Goal: Navigation & Orientation: Find specific page/section

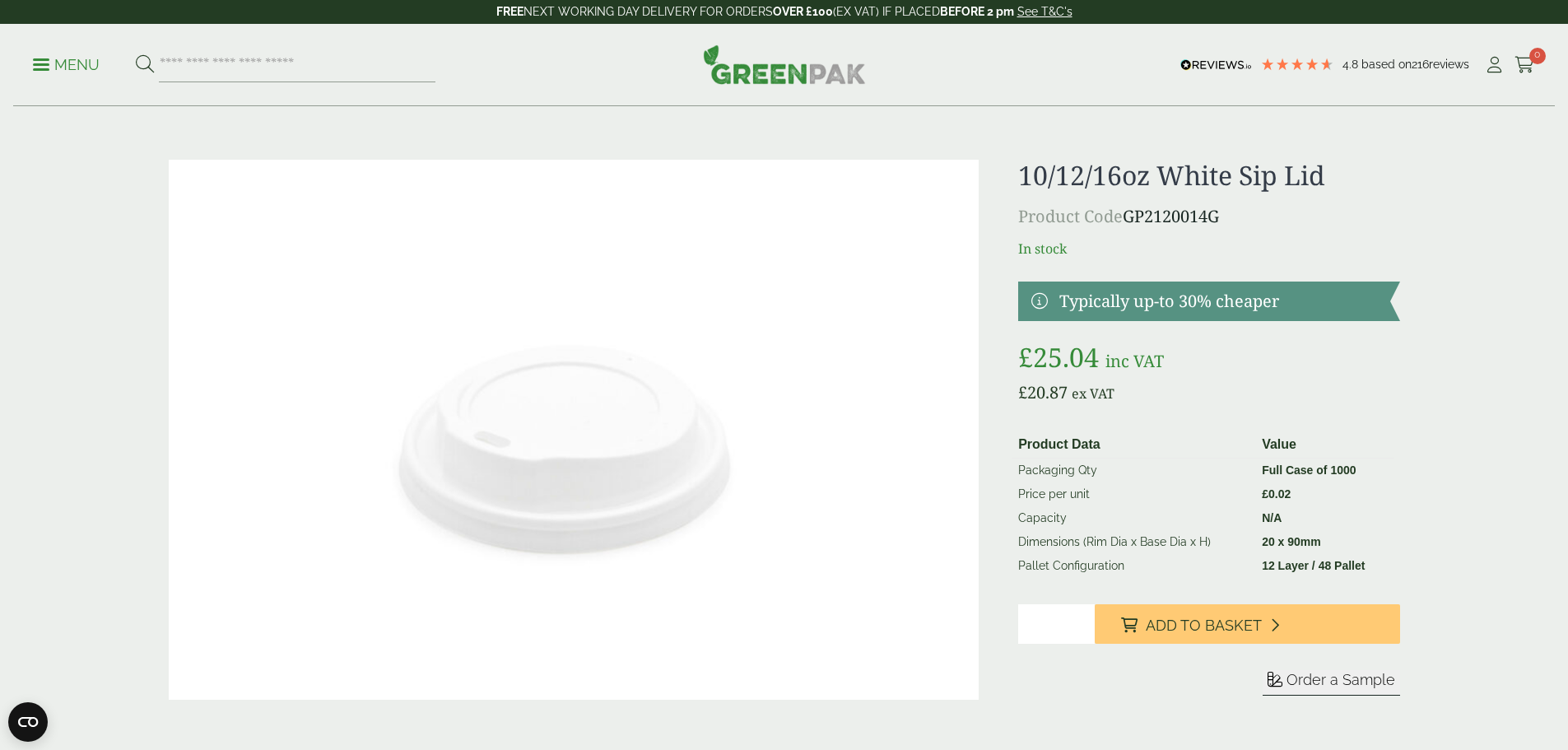
click at [31, 42] on div "Menu 4.8 Based on 216 reviews My Account" at bounding box center [784, 65] width 1541 height 82
click at [47, 57] on link "Menu" at bounding box center [66, 63] width 67 height 16
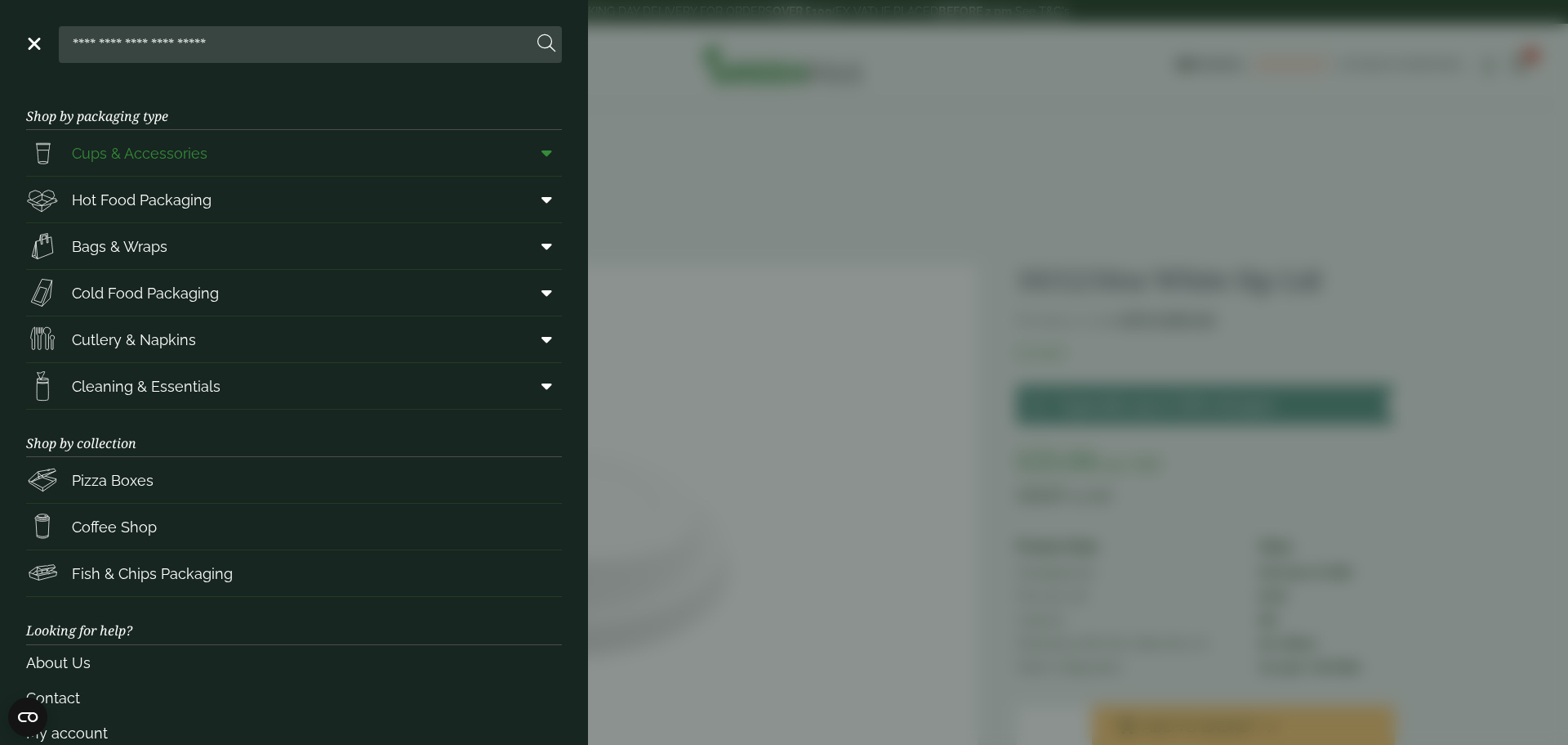
click at [529, 155] on span at bounding box center [543, 152] width 37 height 31
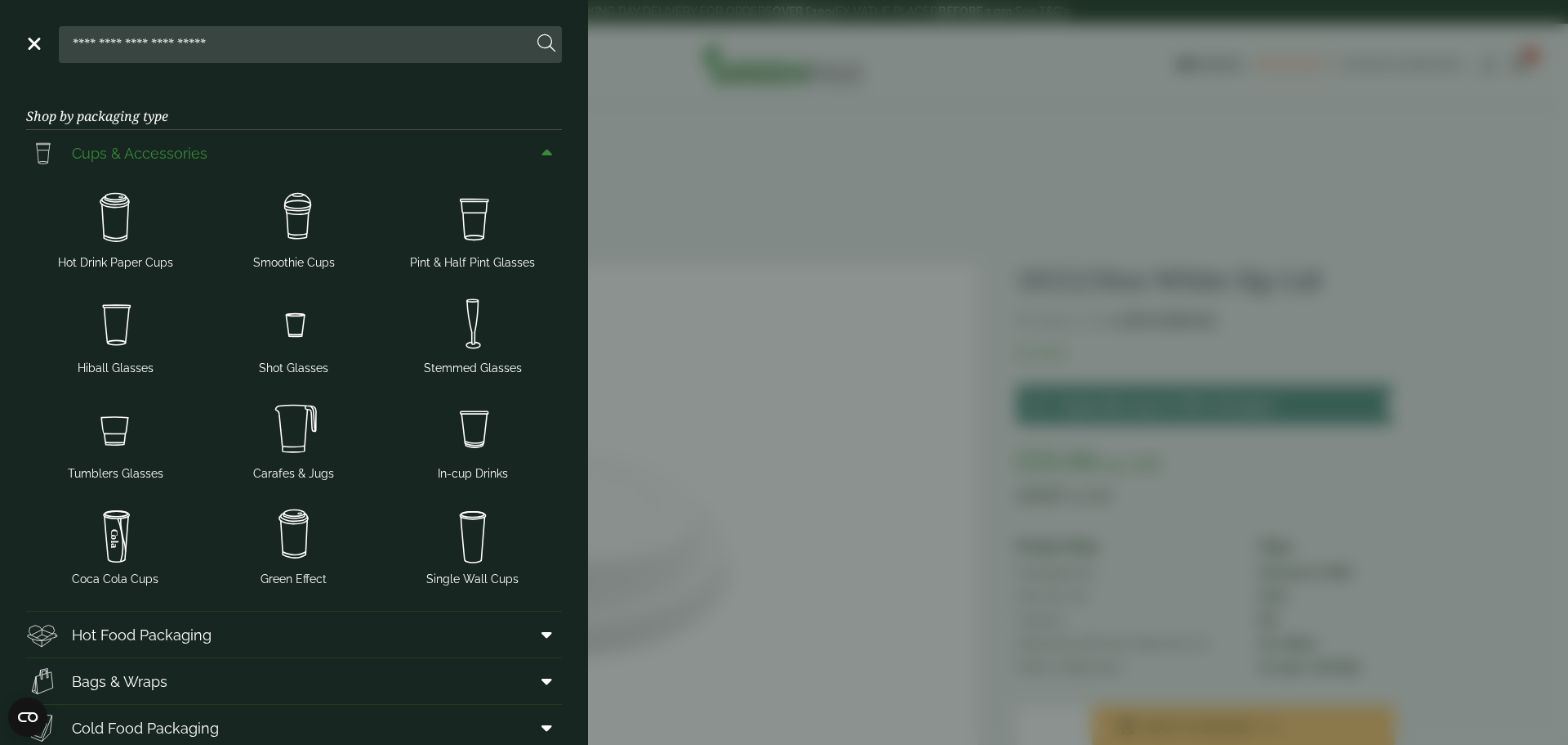
click at [150, 152] on span "Cups & Accessories" at bounding box center [140, 153] width 136 height 22
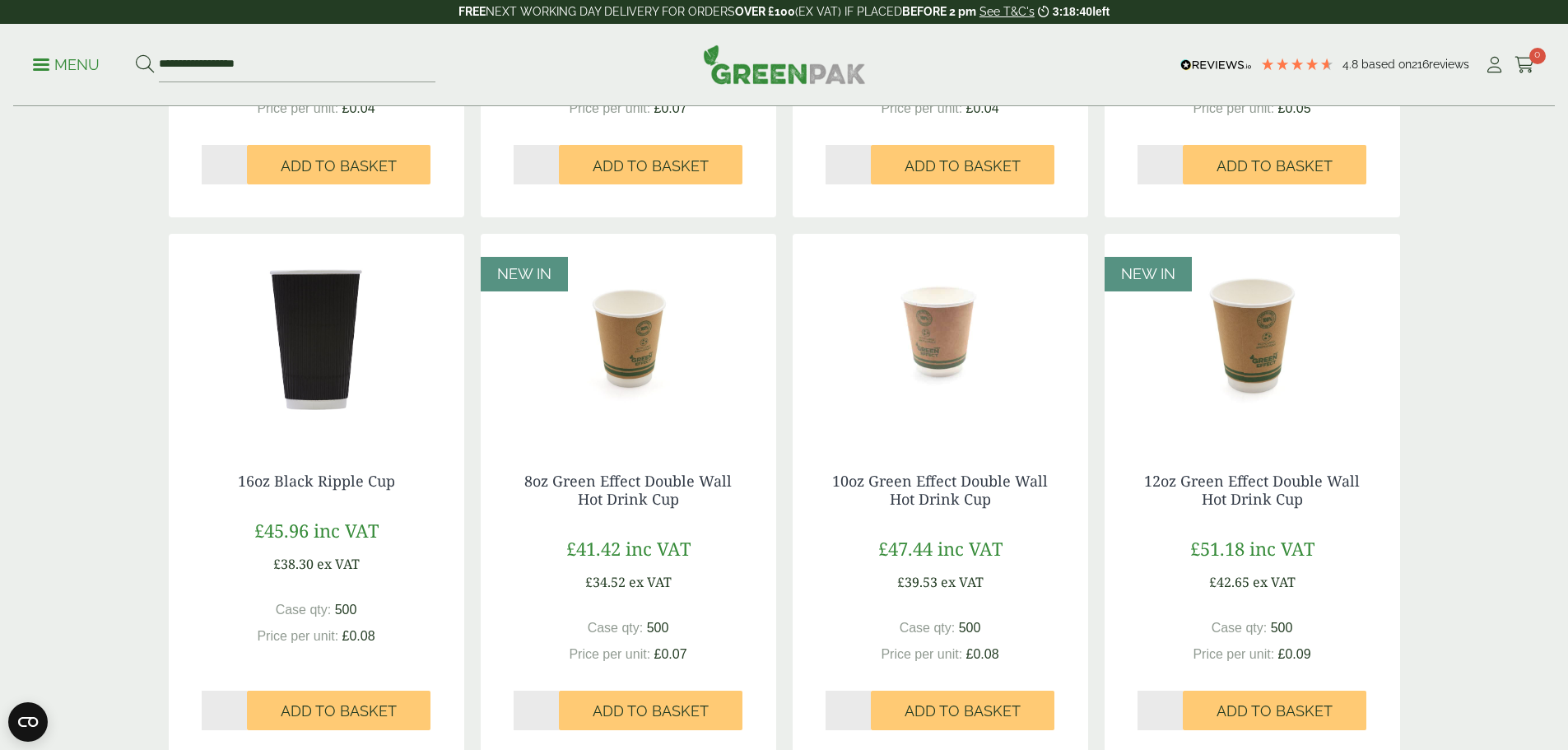
scroll to position [1481, 0]
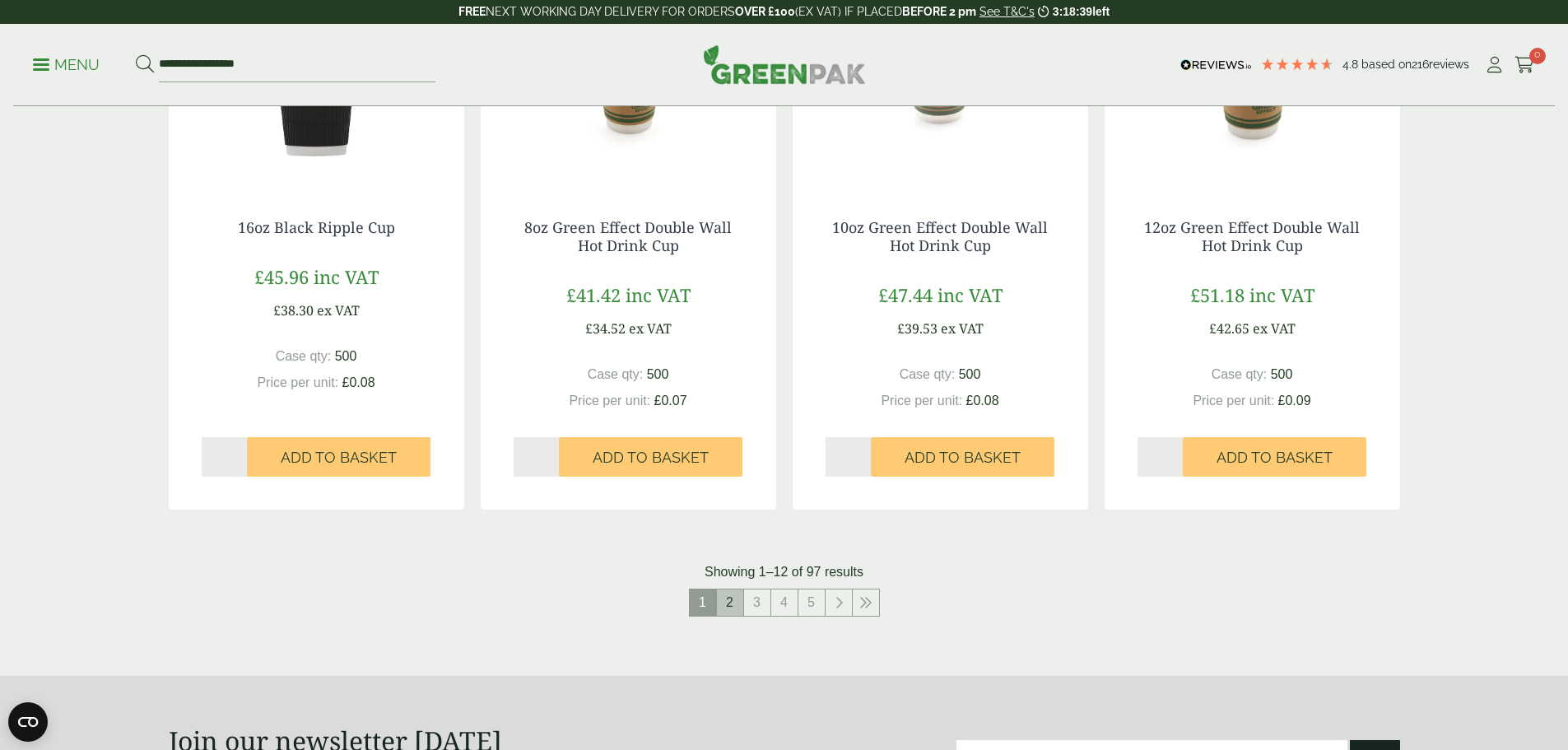
click at [733, 600] on link "2" at bounding box center [730, 602] width 26 height 26
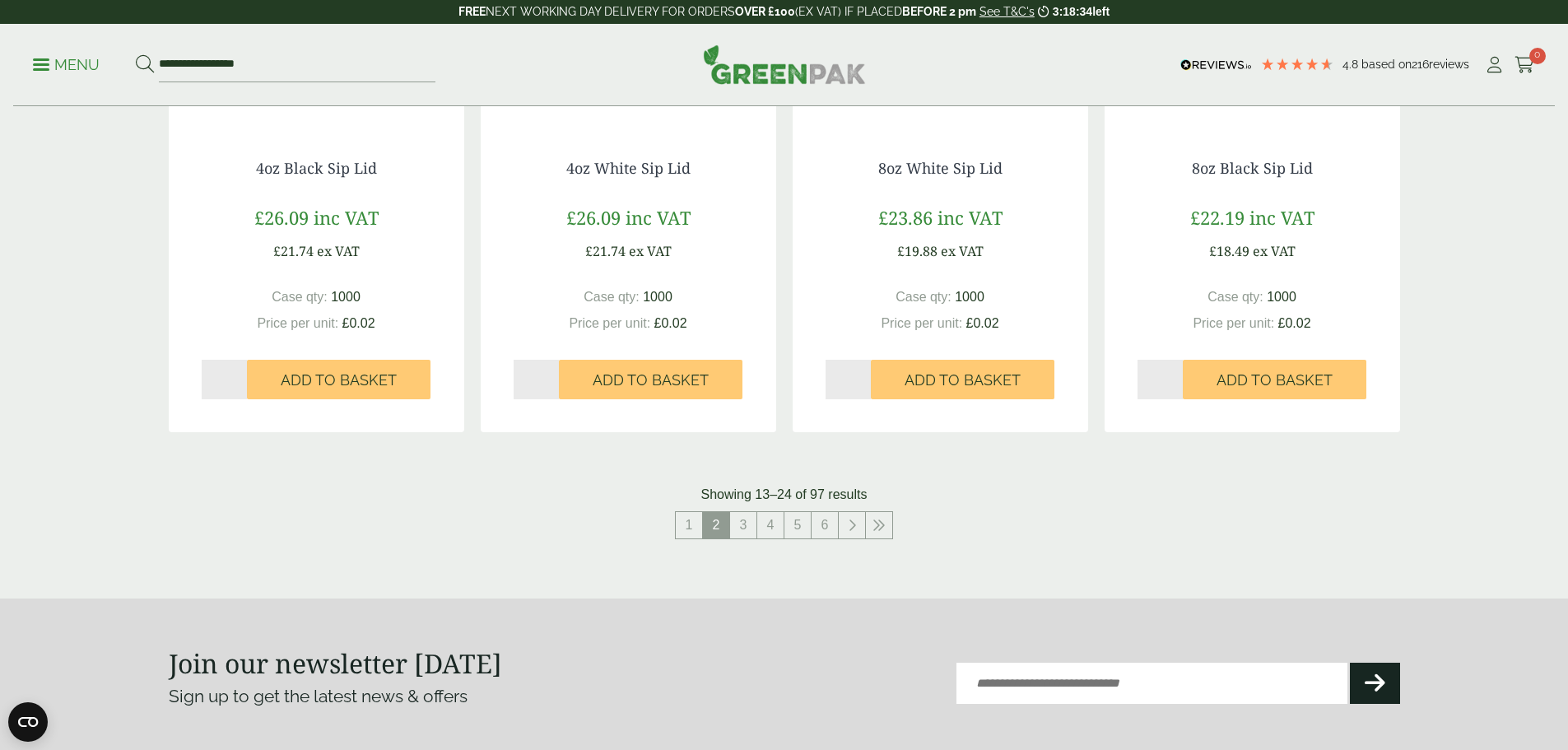
scroll to position [1728, 0]
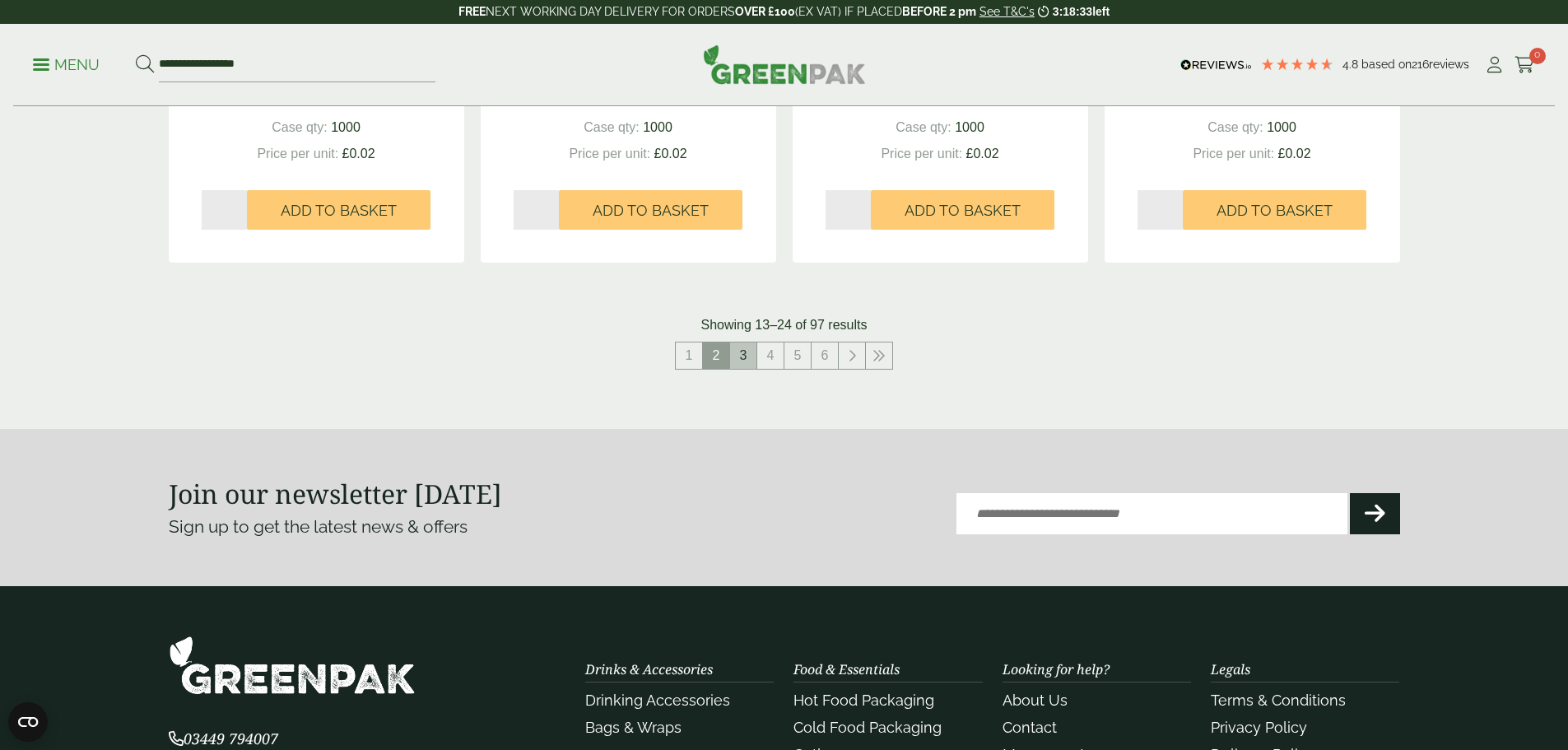
click at [744, 352] on link "3" at bounding box center [742, 355] width 26 height 26
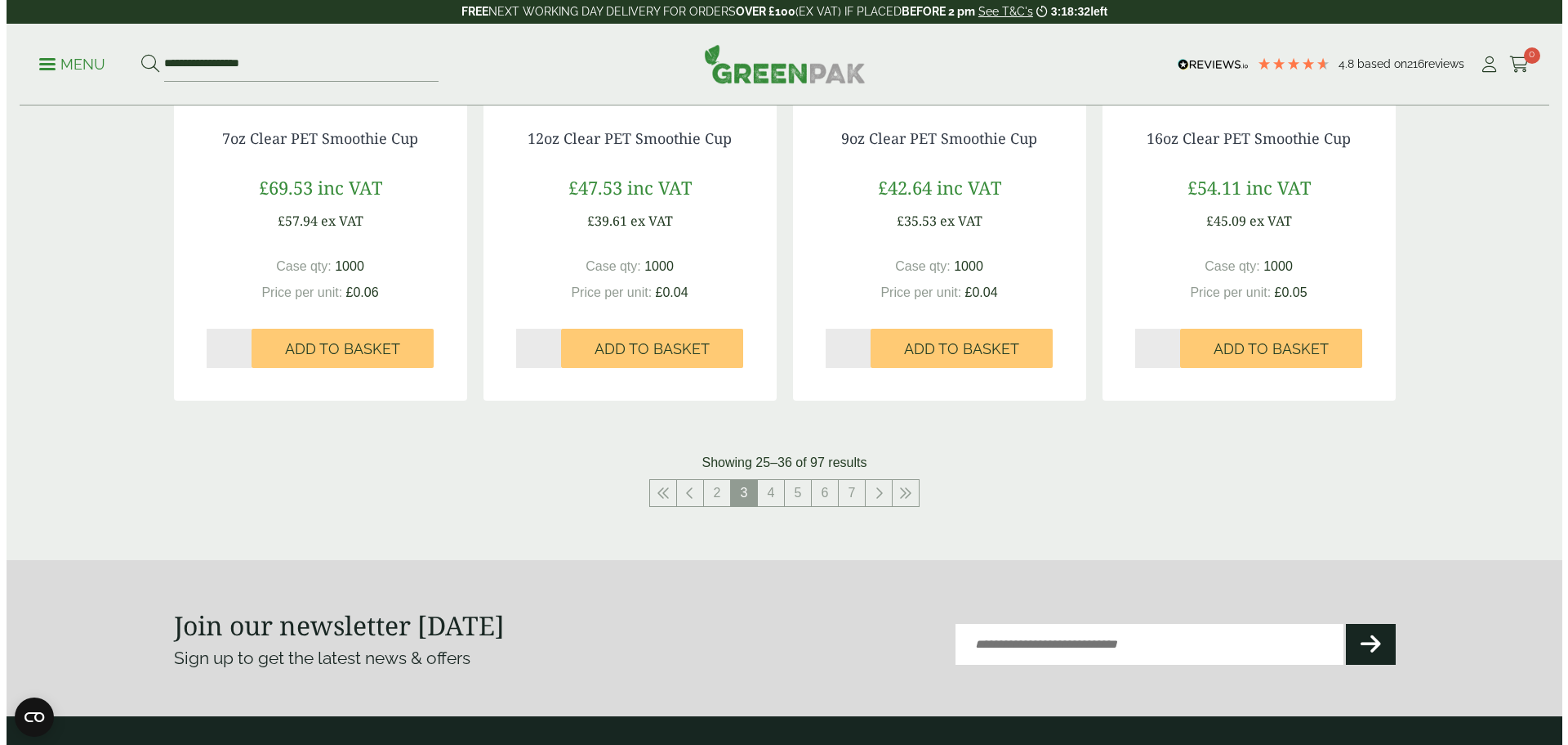
scroll to position [1144, 0]
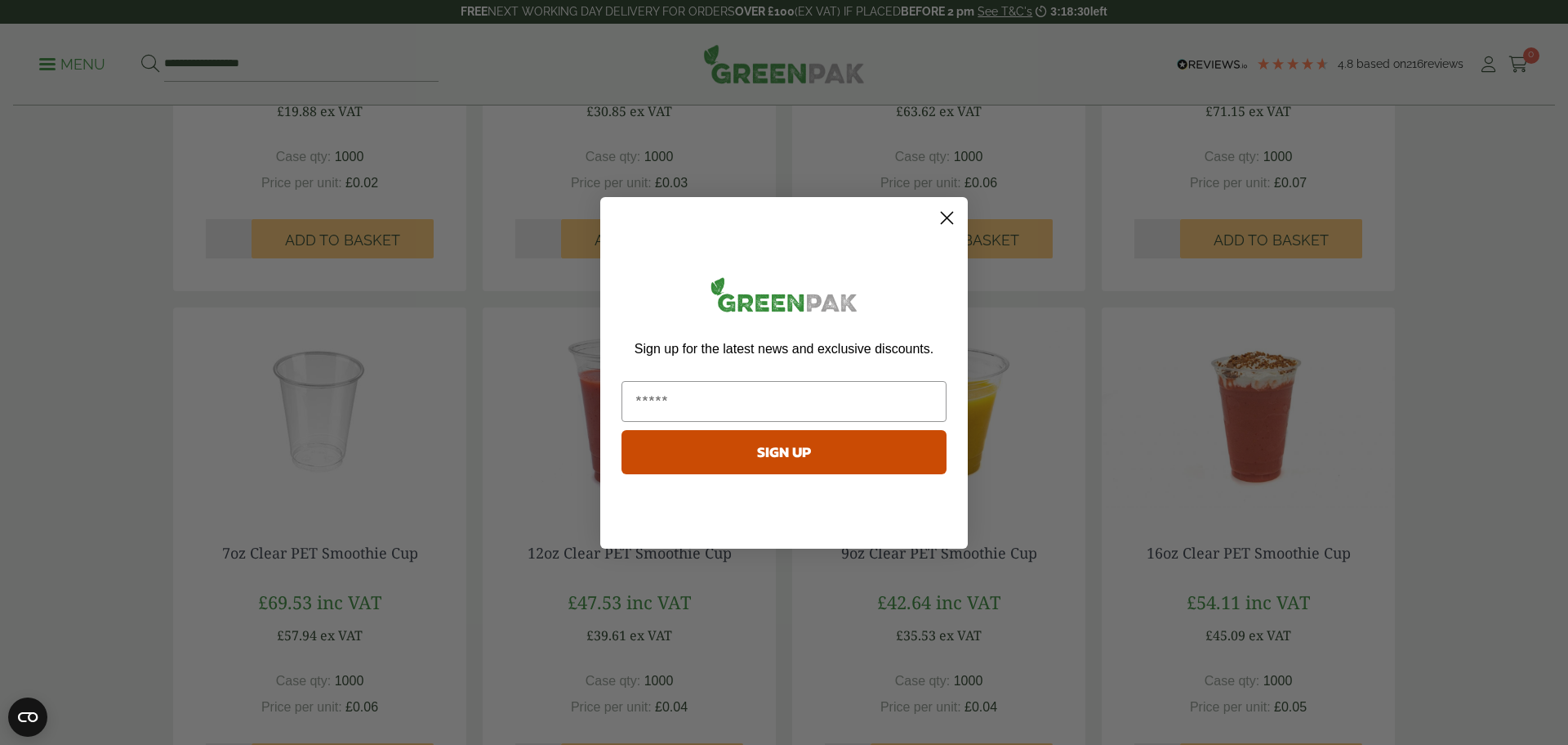
click at [943, 215] on circle "Close dialog" at bounding box center [947, 217] width 27 height 27
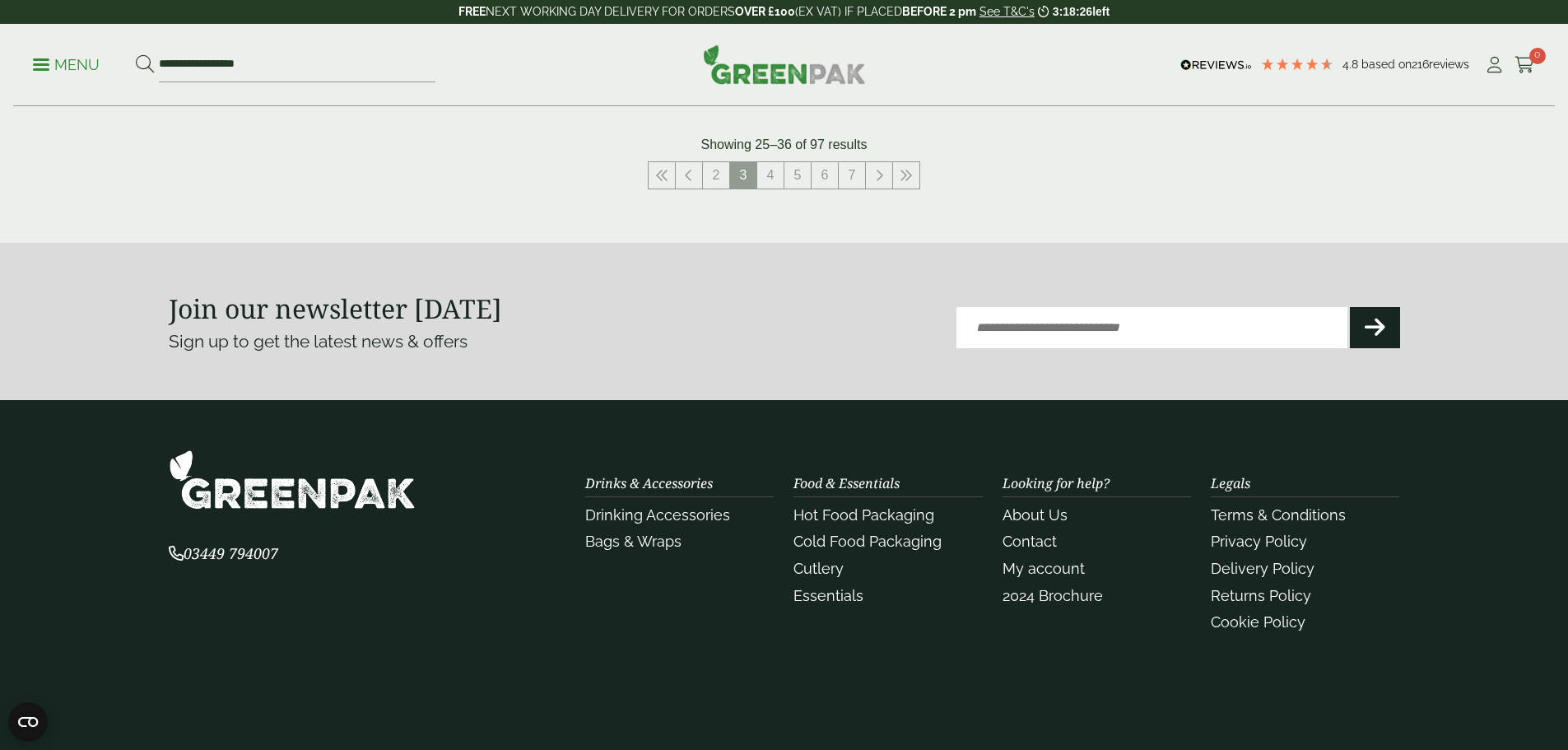
scroll to position [1646, 0]
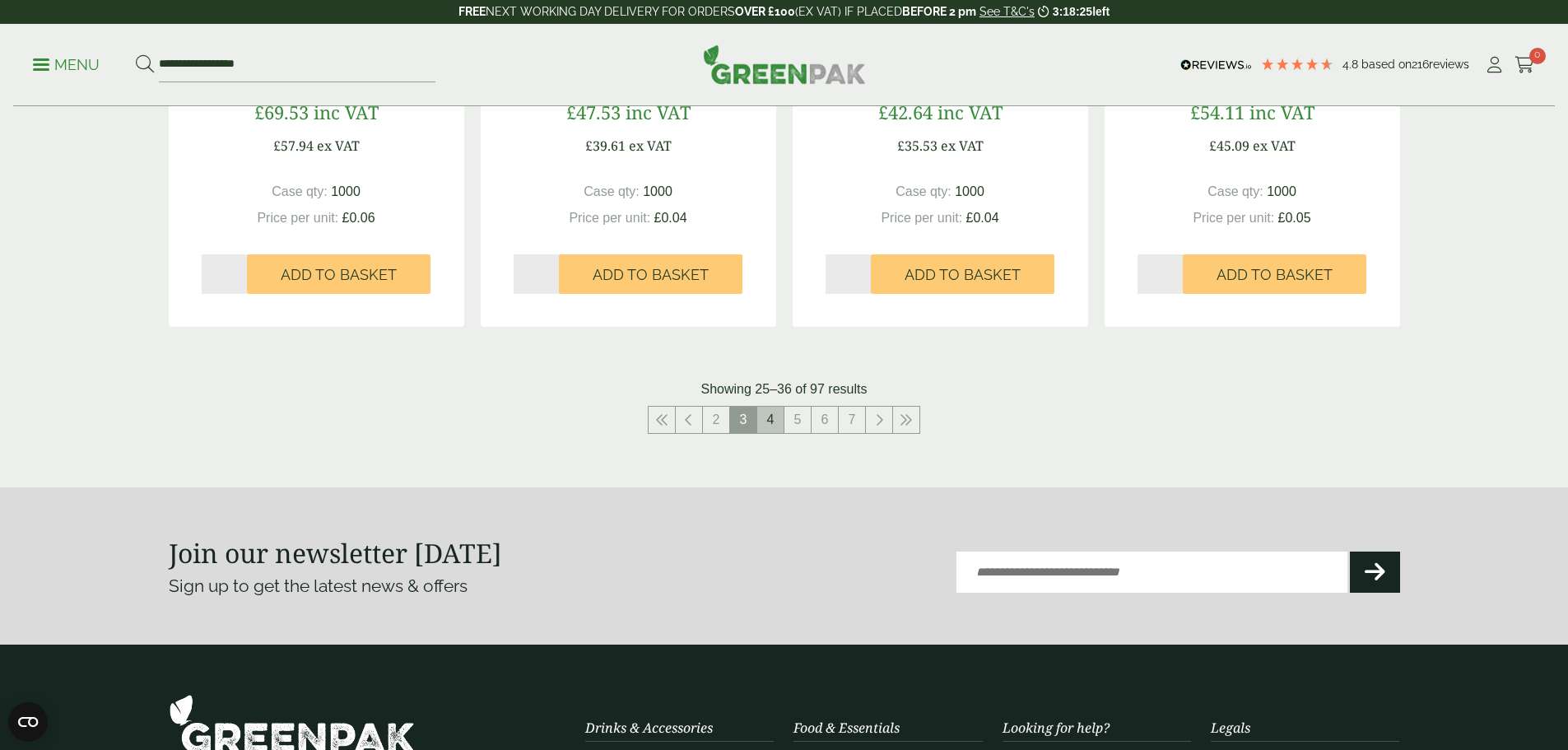
click at [768, 419] on link "4" at bounding box center [769, 419] width 26 height 26
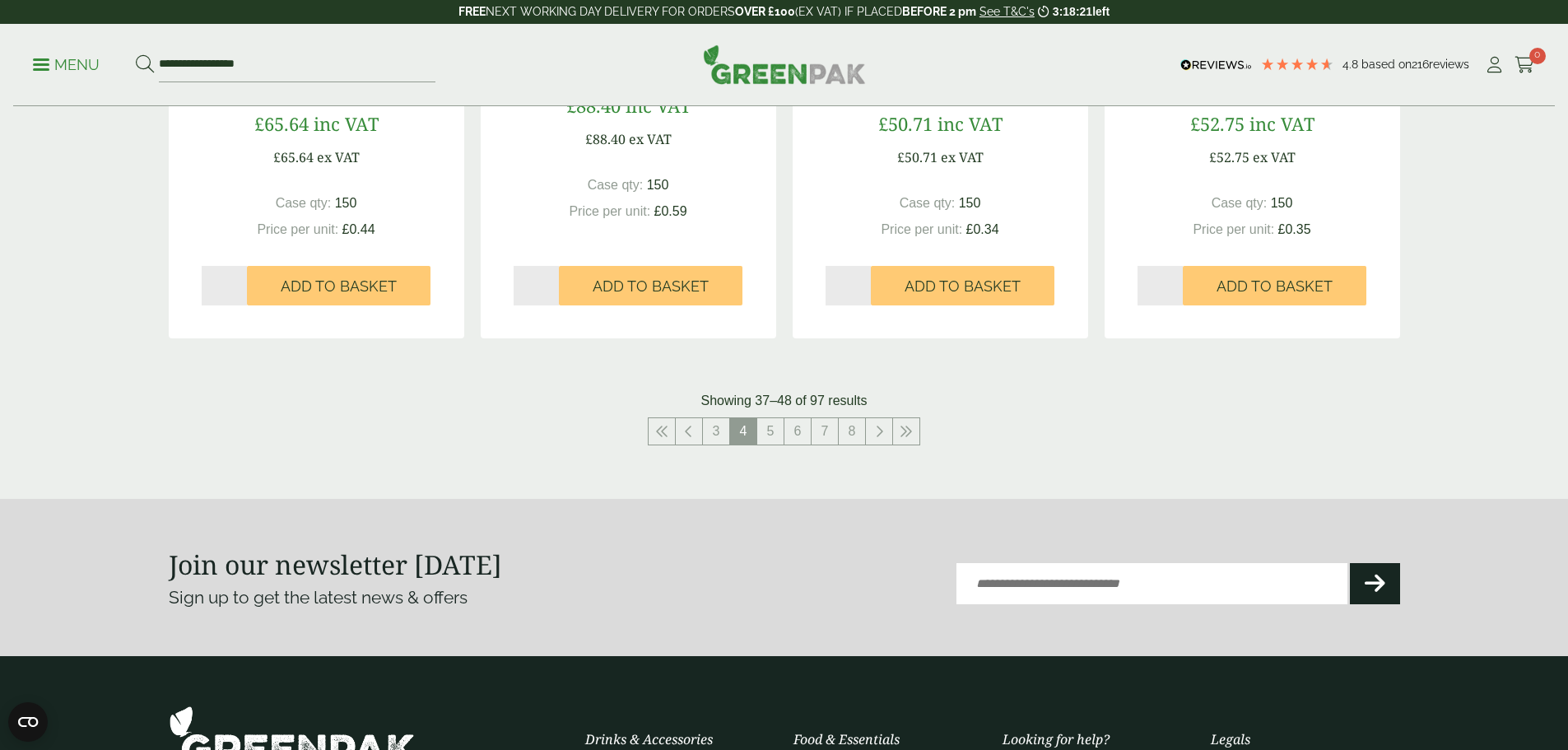
scroll to position [1892, 0]
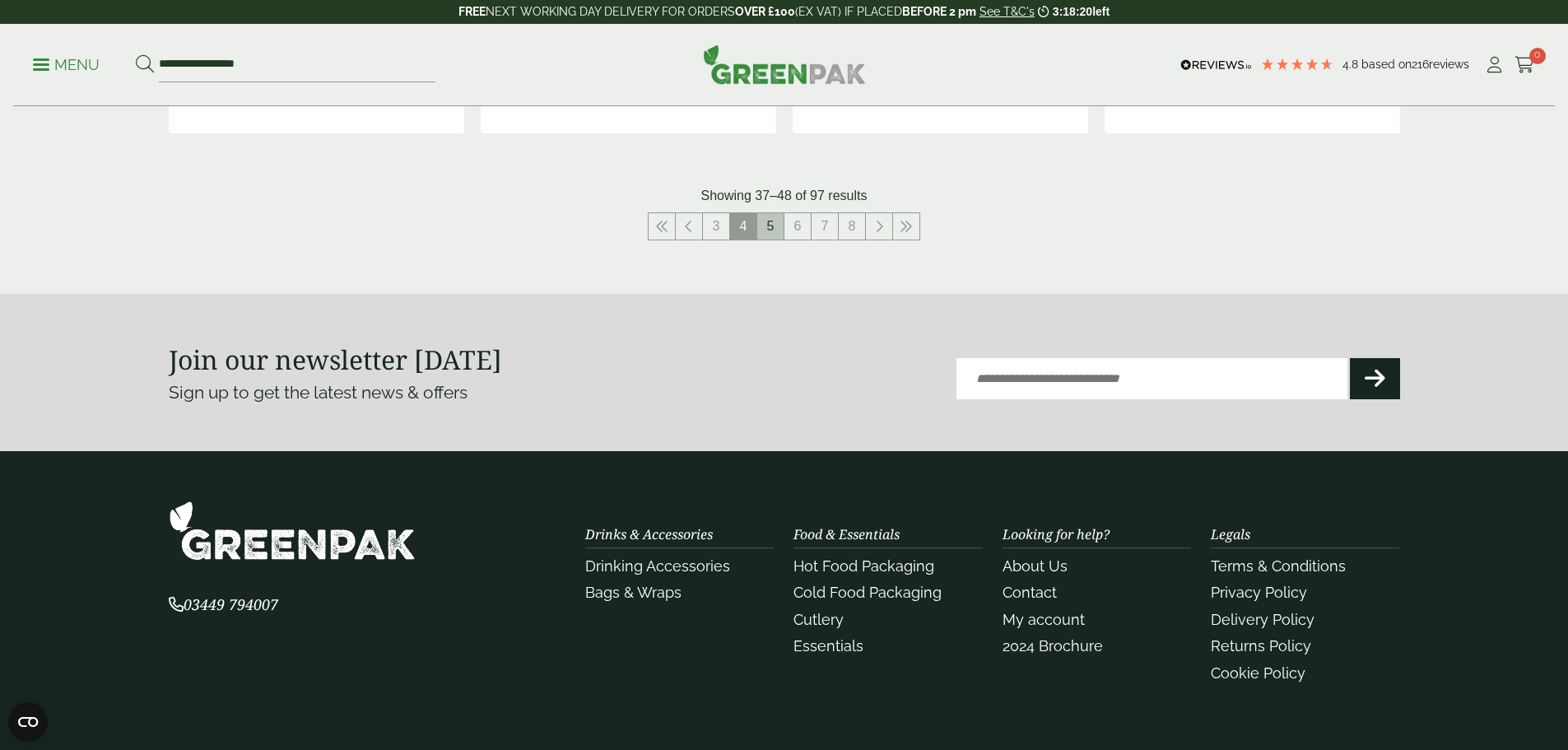
click at [769, 228] on link "5" at bounding box center [769, 226] width 26 height 26
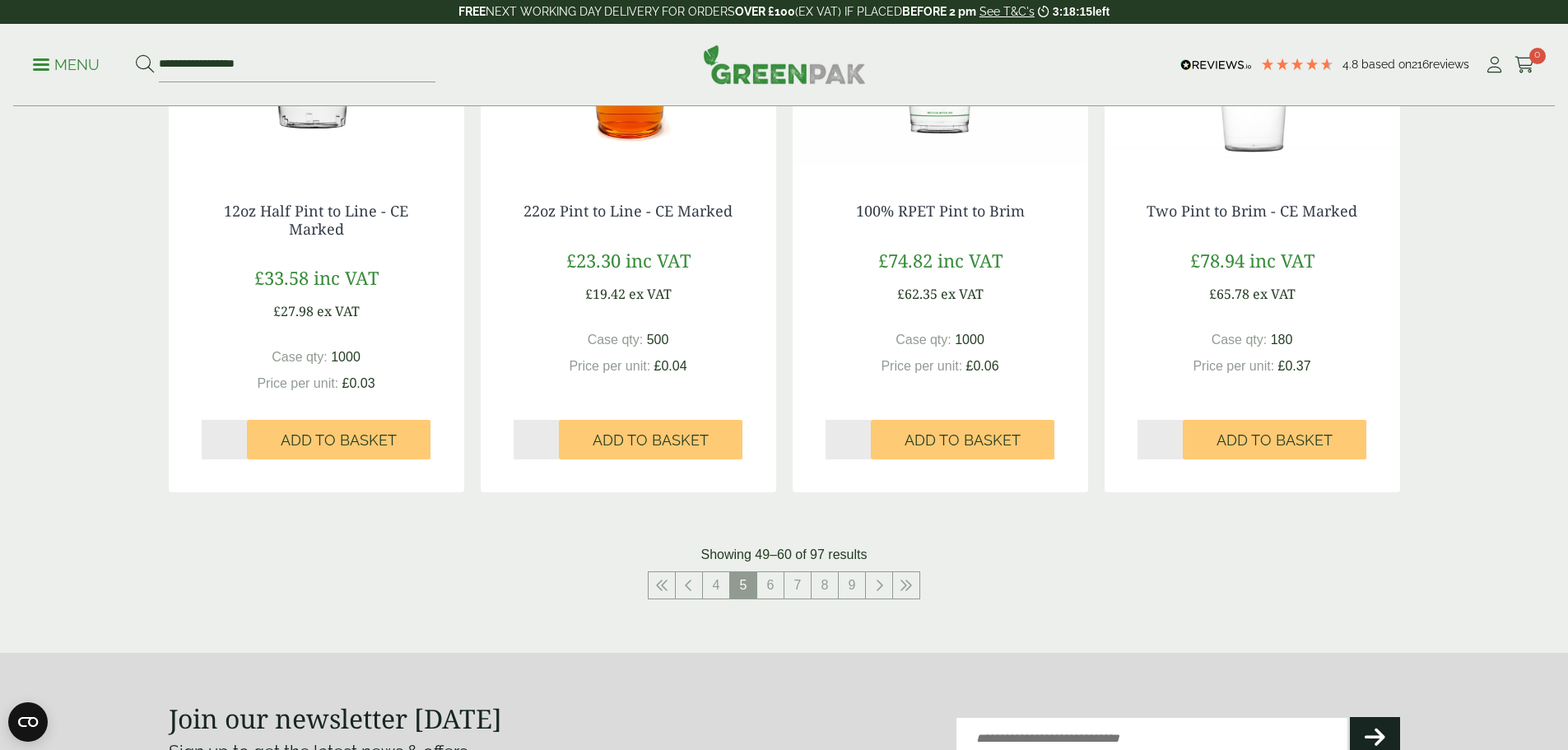
scroll to position [1892, 0]
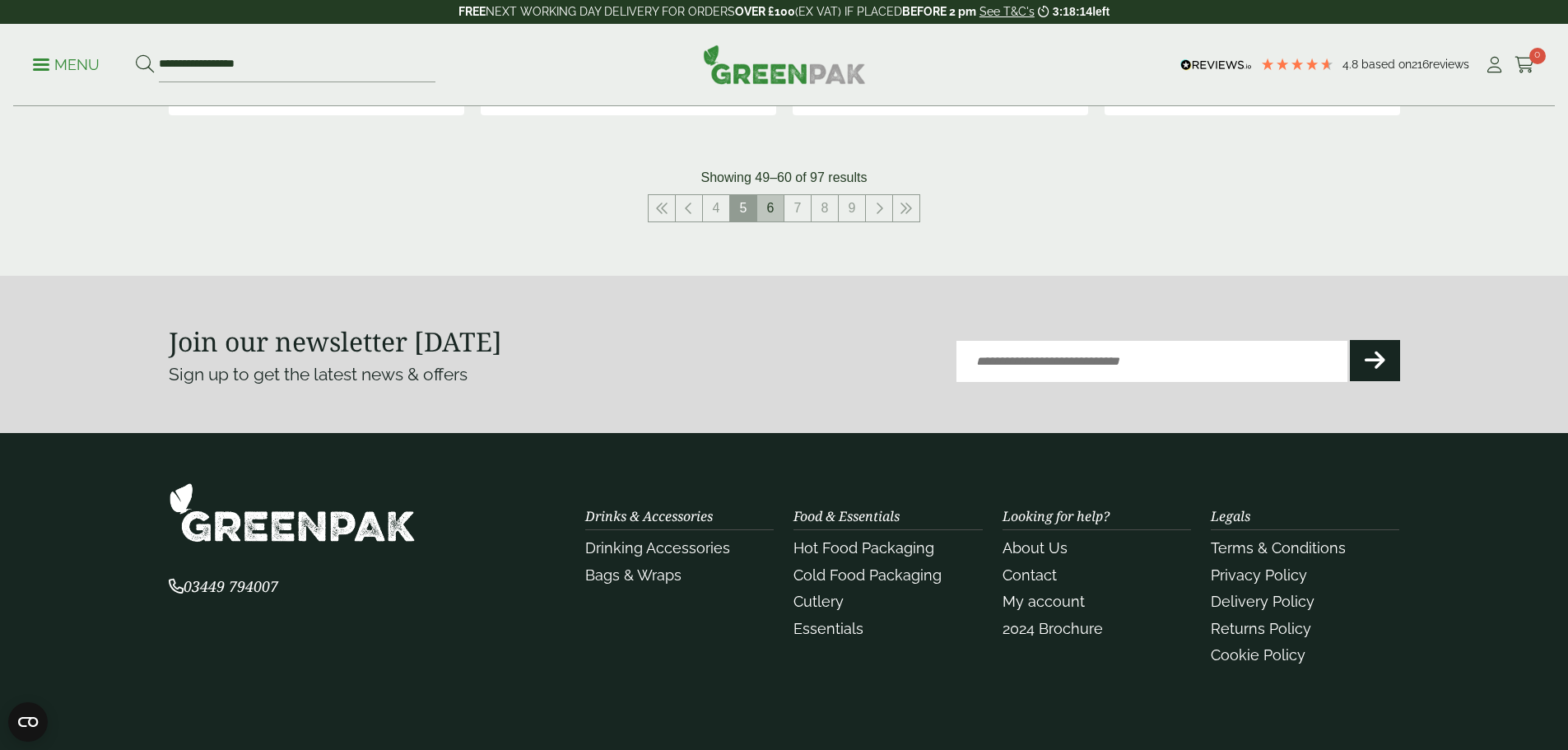
click at [770, 206] on link "6" at bounding box center [769, 208] width 26 height 26
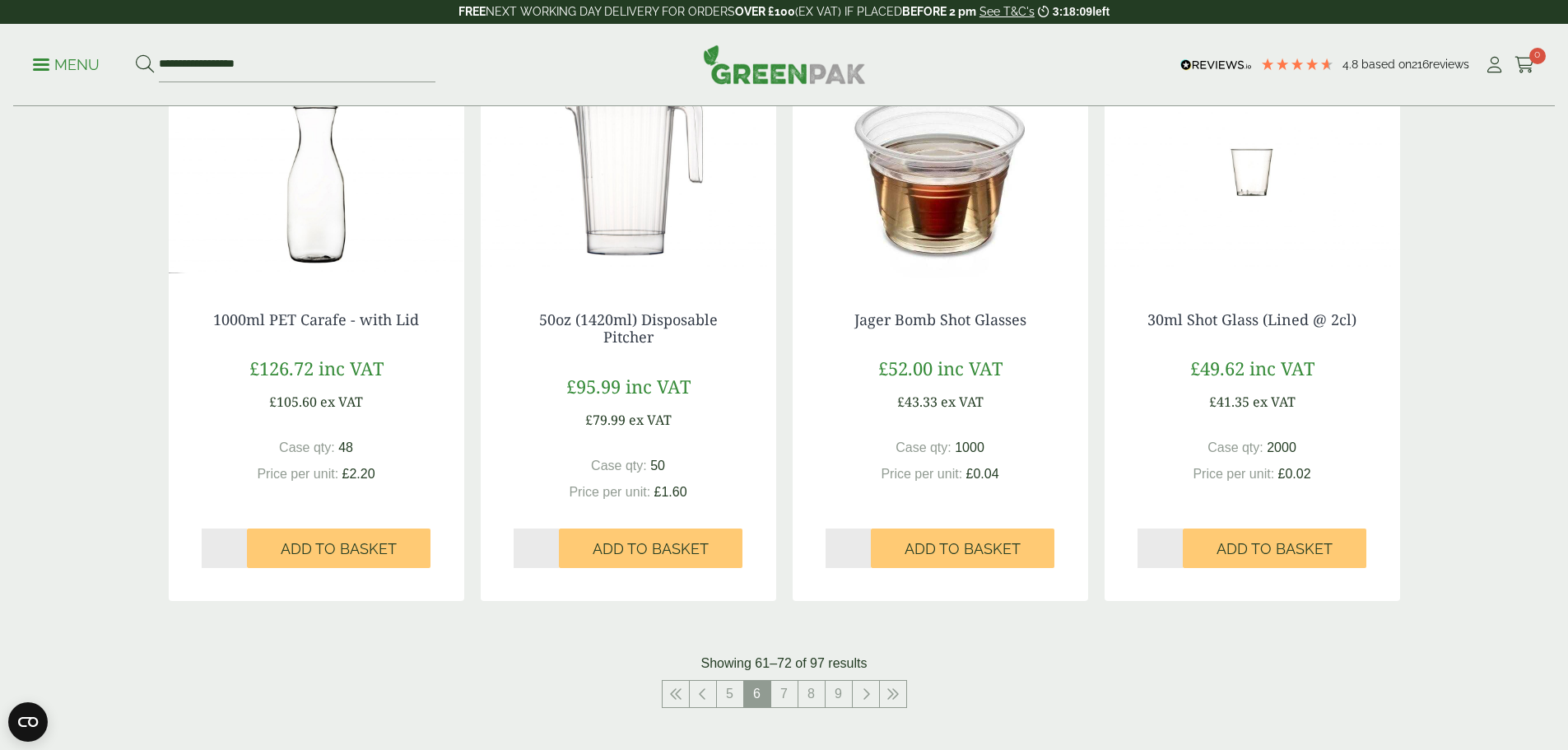
scroll to position [1728, 0]
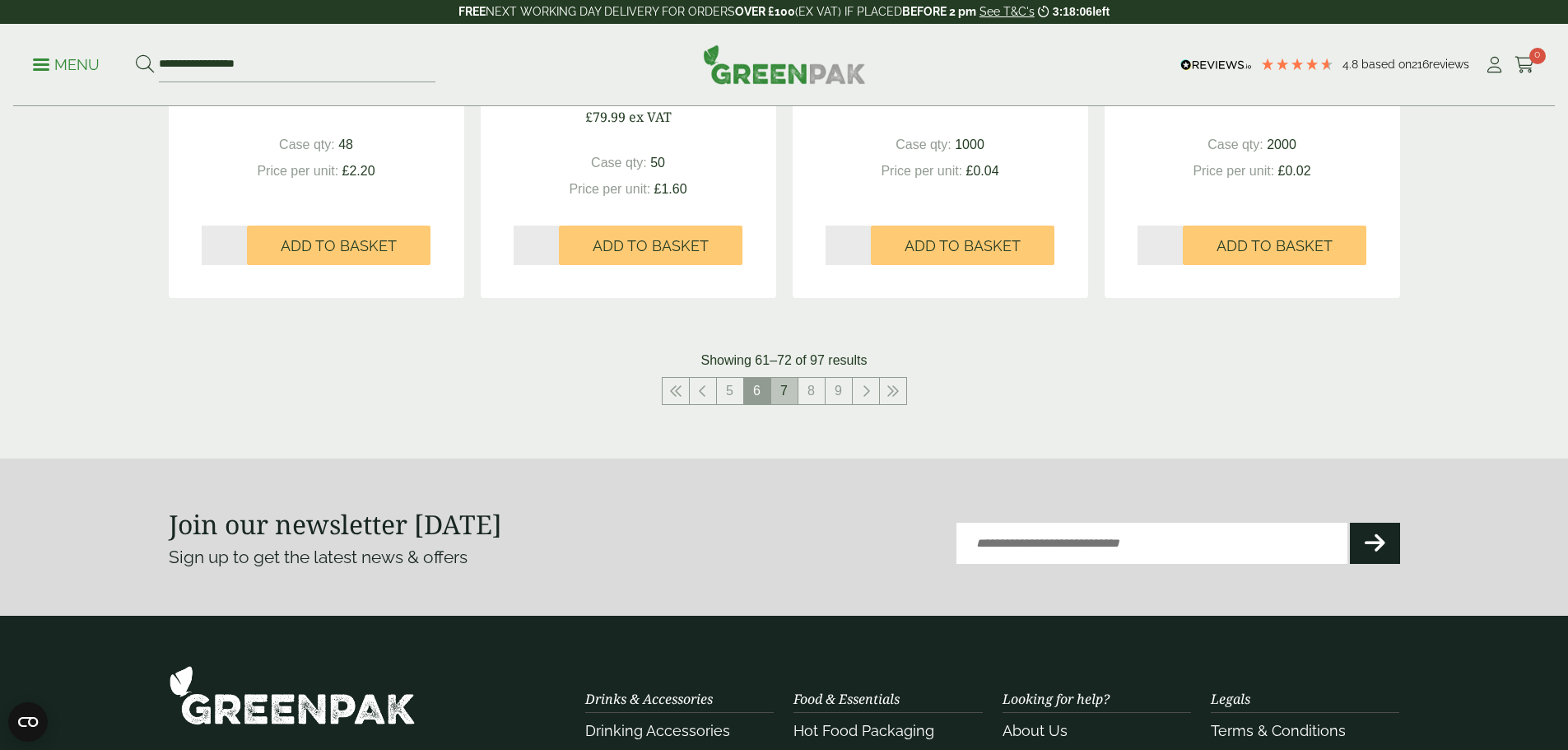
click at [788, 395] on link "7" at bounding box center [784, 390] width 26 height 26
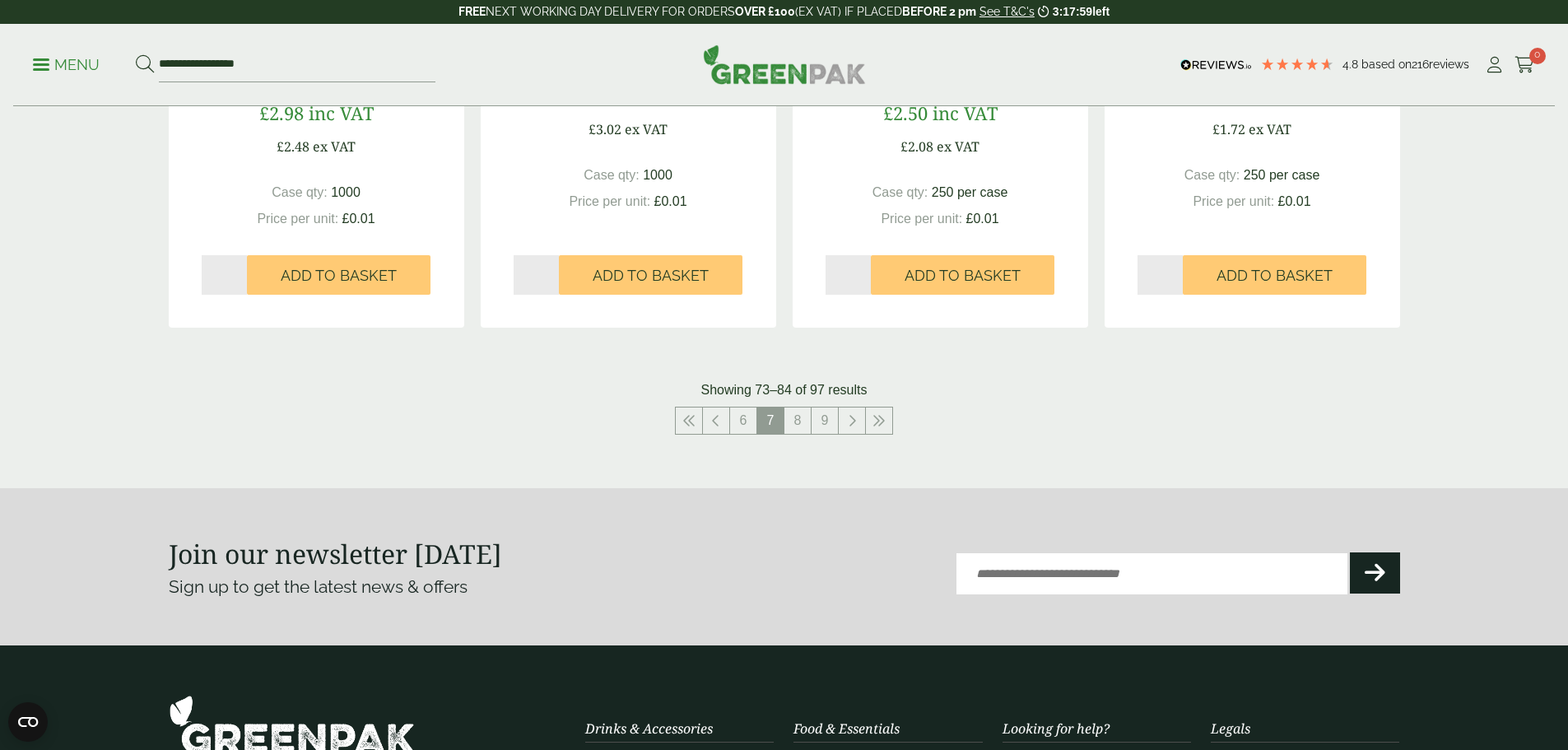
scroll to position [1728, 0]
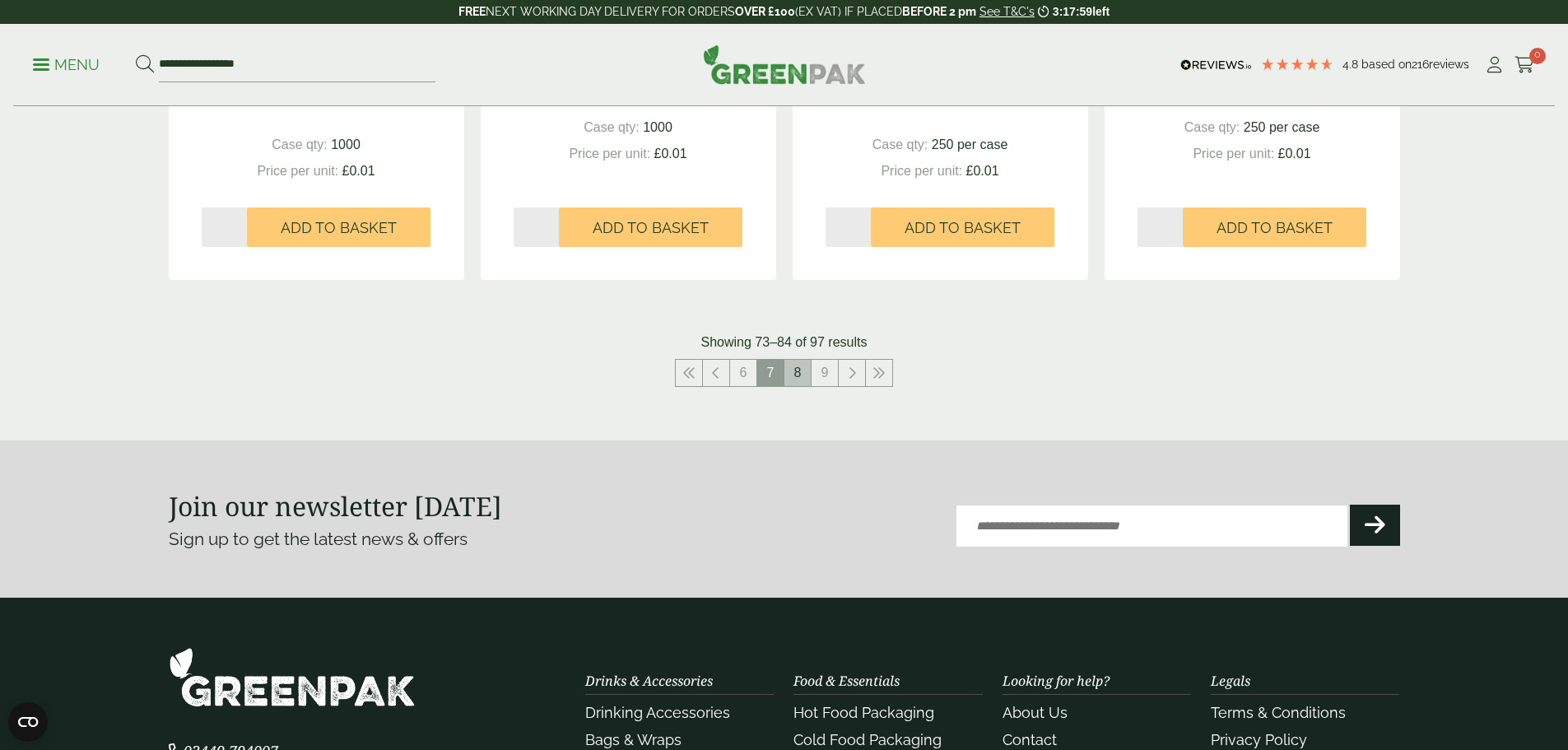
click at [798, 377] on link "8" at bounding box center [797, 373] width 26 height 26
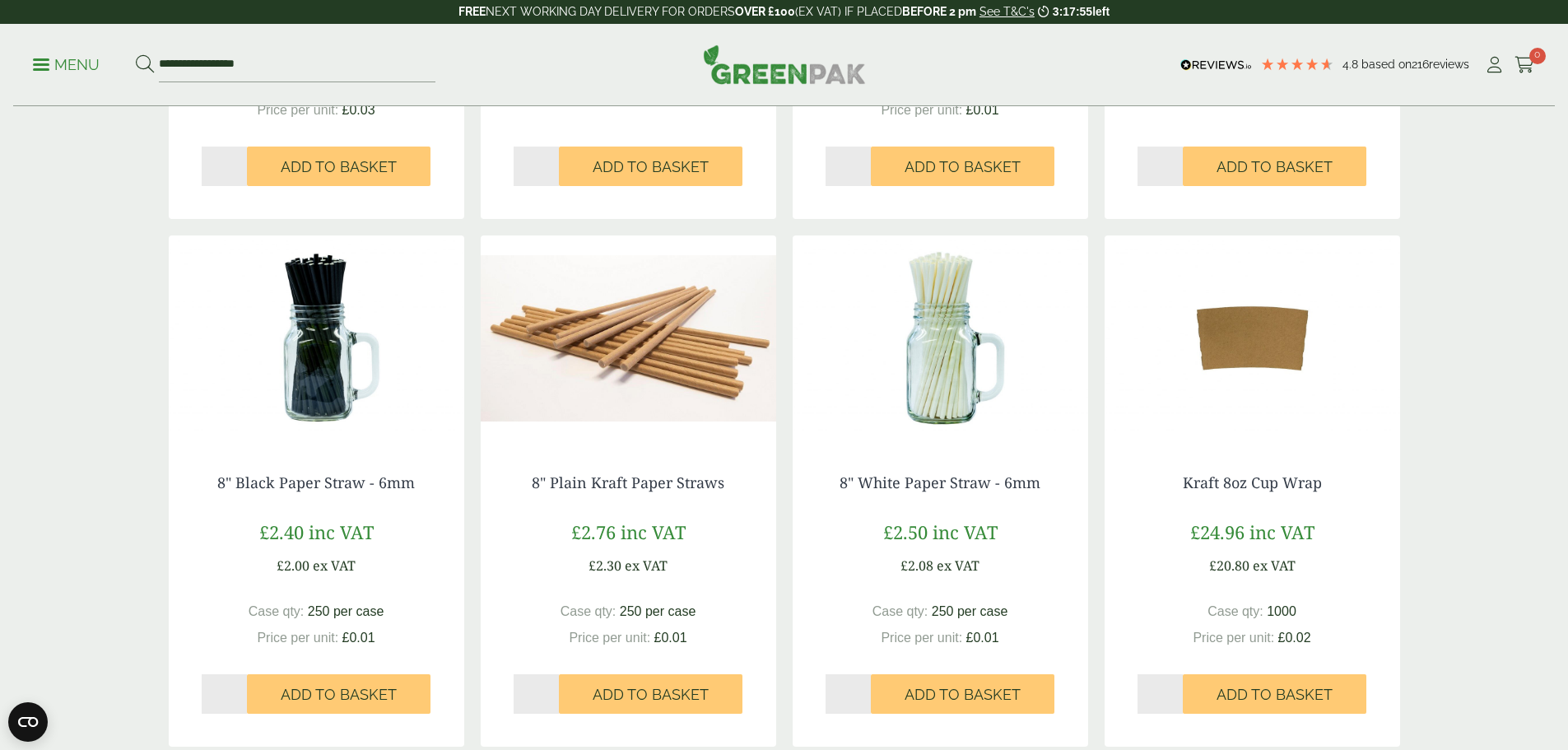
scroll to position [1234, 0]
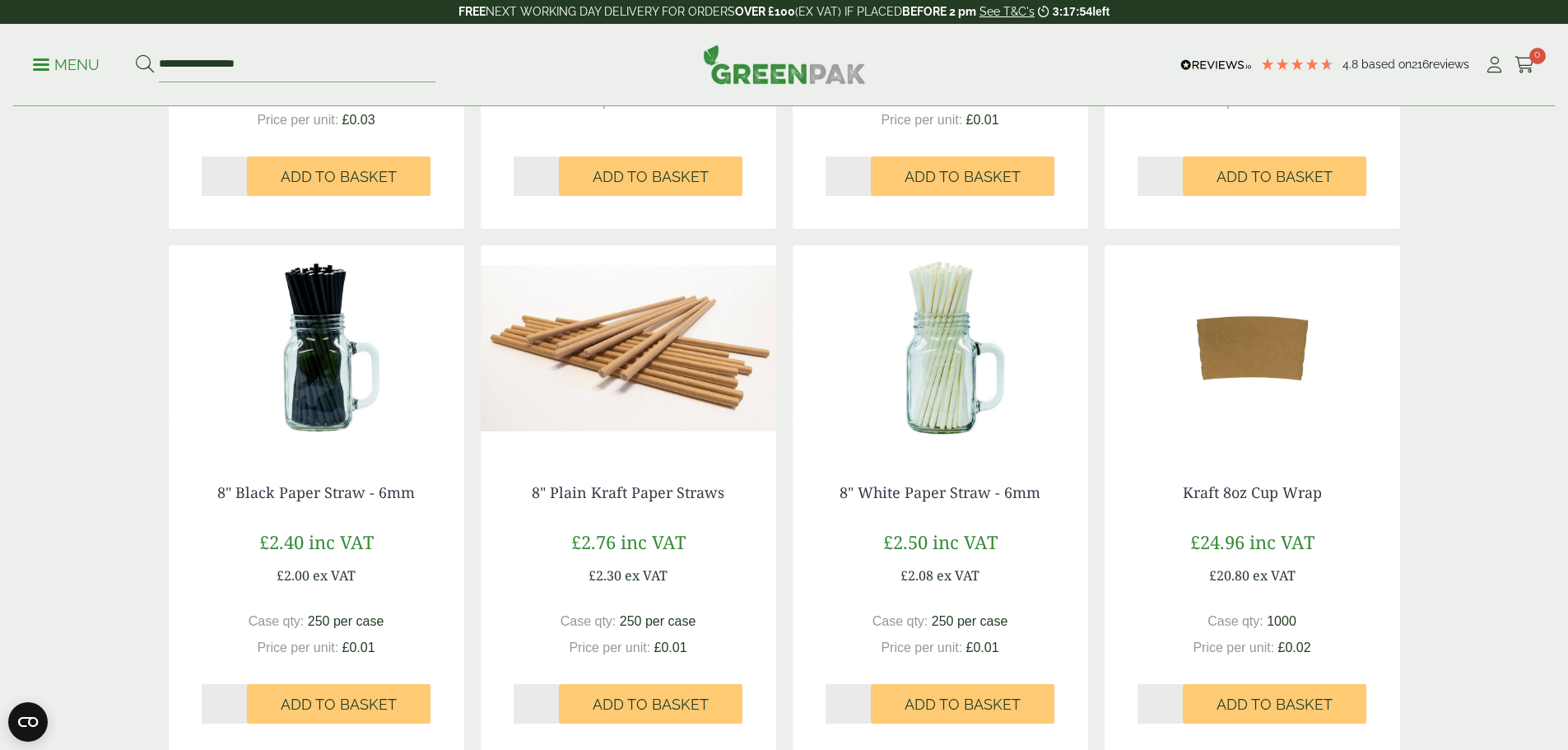
click at [1261, 361] on img at bounding box center [1252, 348] width 295 height 206
